Goal: Transaction & Acquisition: Purchase product/service

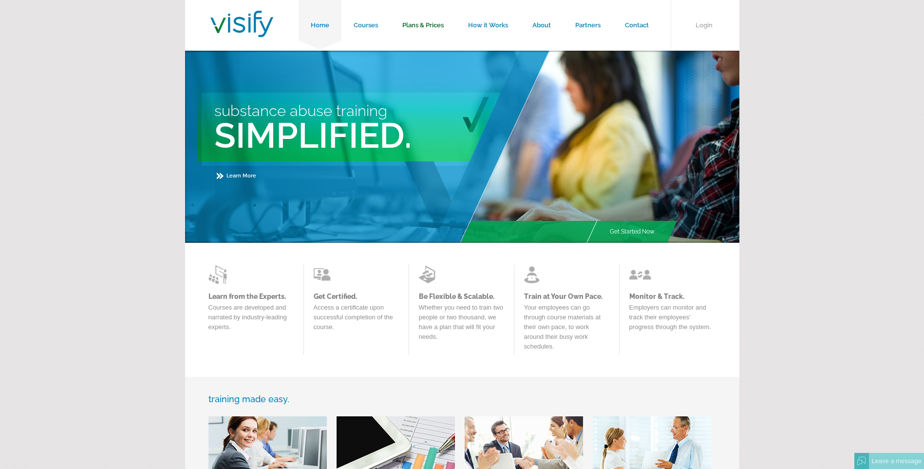
click at [421, 19] on link "Plans & Prices" at bounding box center [423, 25] width 66 height 51
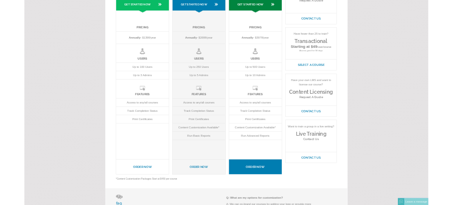
scroll to position [195, 0]
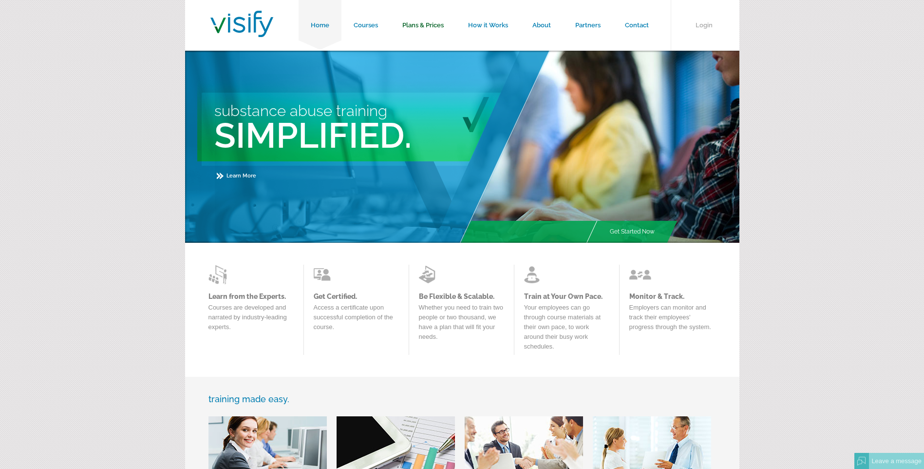
click at [427, 24] on link "Plans & Prices" at bounding box center [423, 25] width 66 height 51
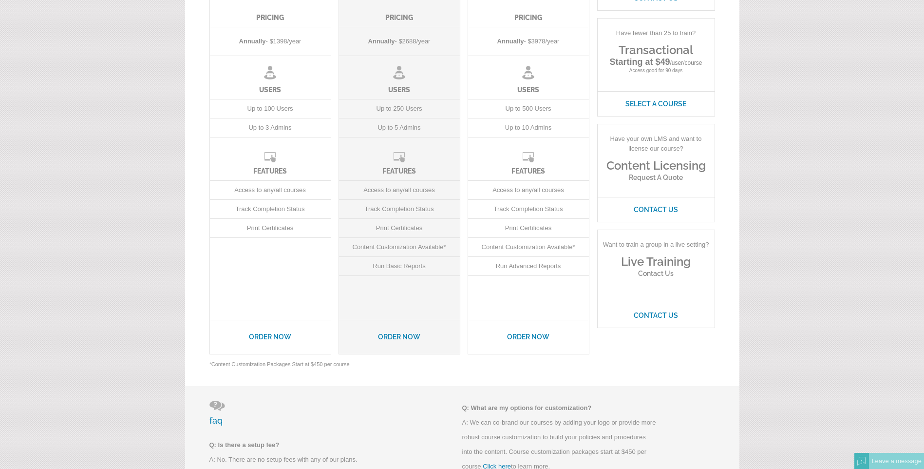
scroll to position [244, 0]
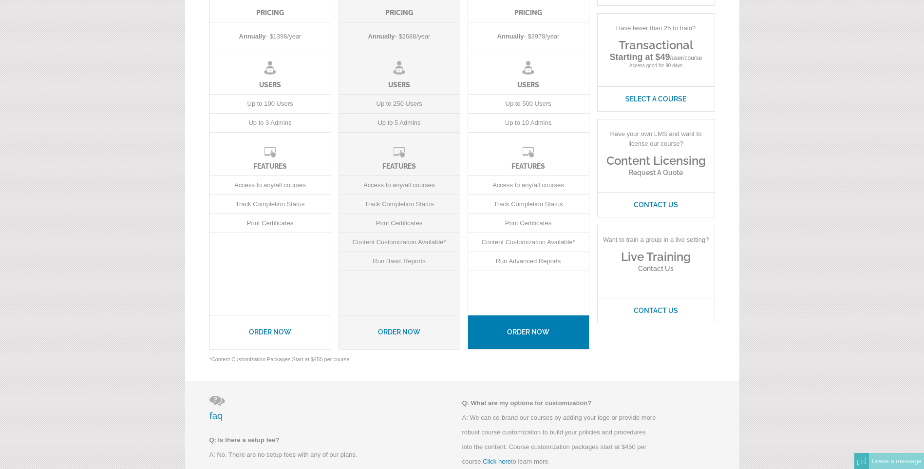
click at [522, 328] on link "Order Now" at bounding box center [528, 332] width 121 height 34
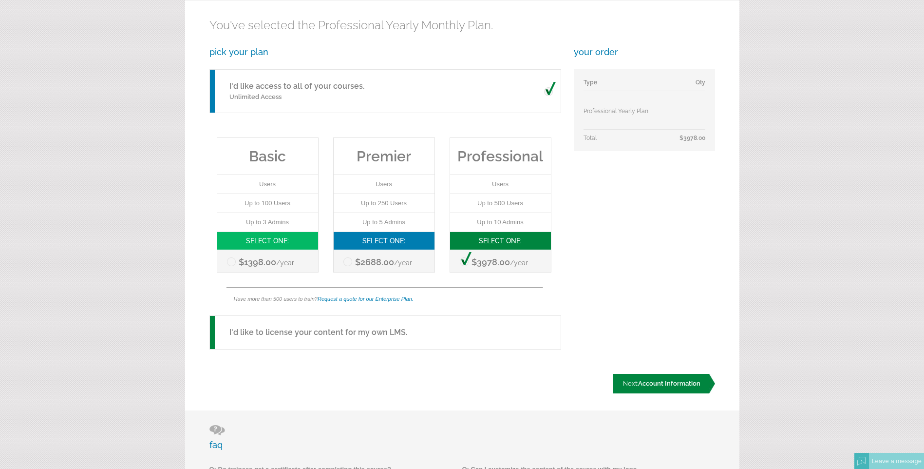
scroll to position [179, 0]
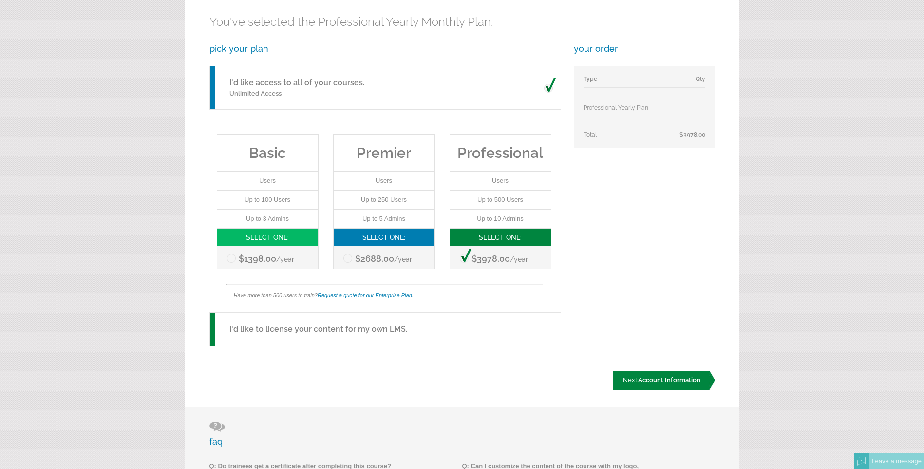
click at [687, 383] on span "Account Information" at bounding box center [669, 379] width 62 height 7
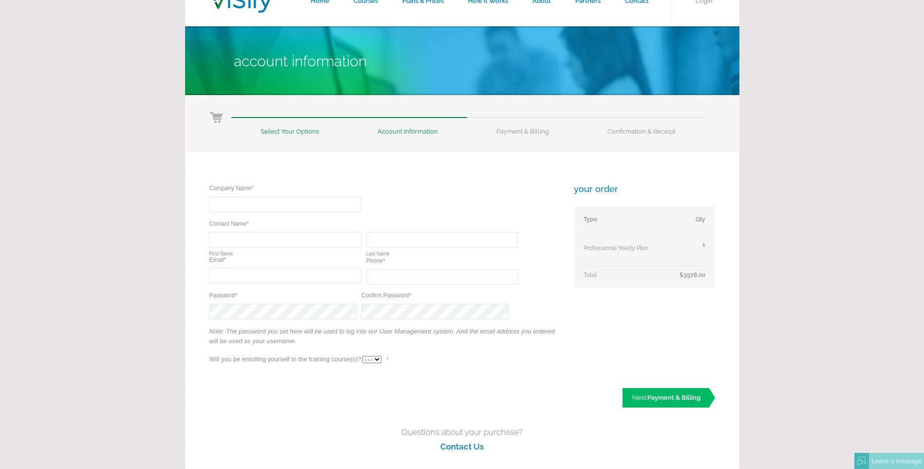
scroll to position [49, 0]
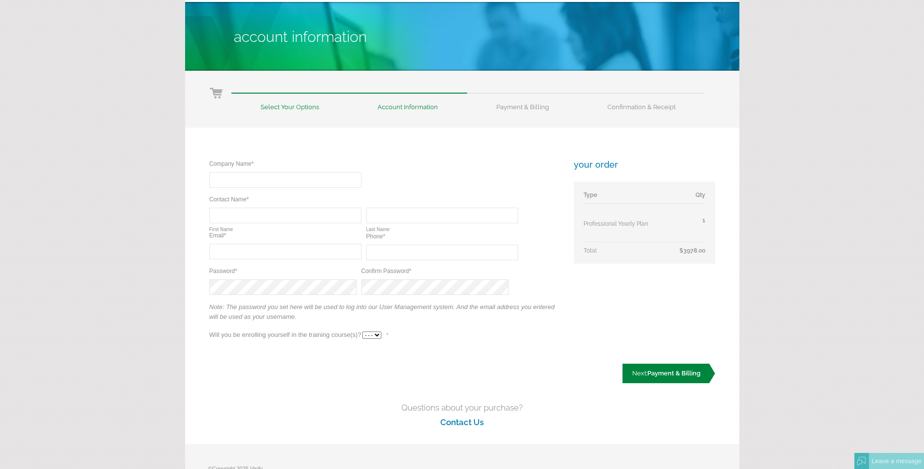
click at [658, 372] on span "Payment & Billing" at bounding box center [674, 372] width 53 height 7
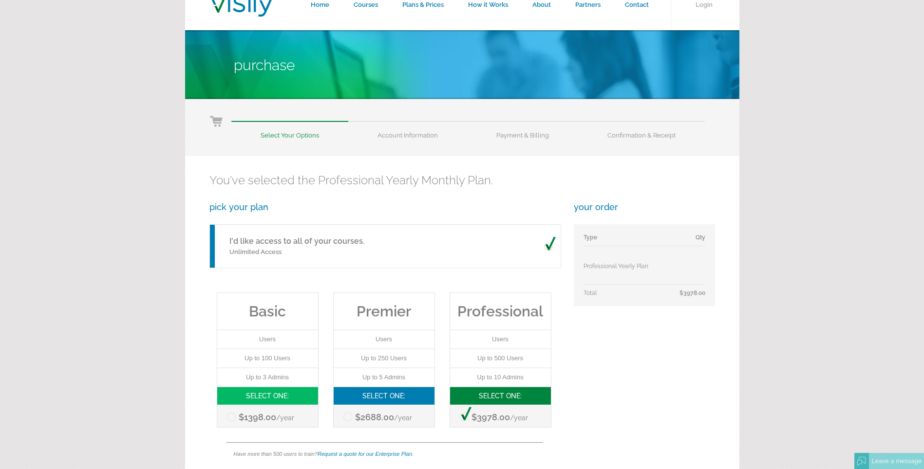
scroll to position [65, 0]
